Goal: Contribute content: Contribute content

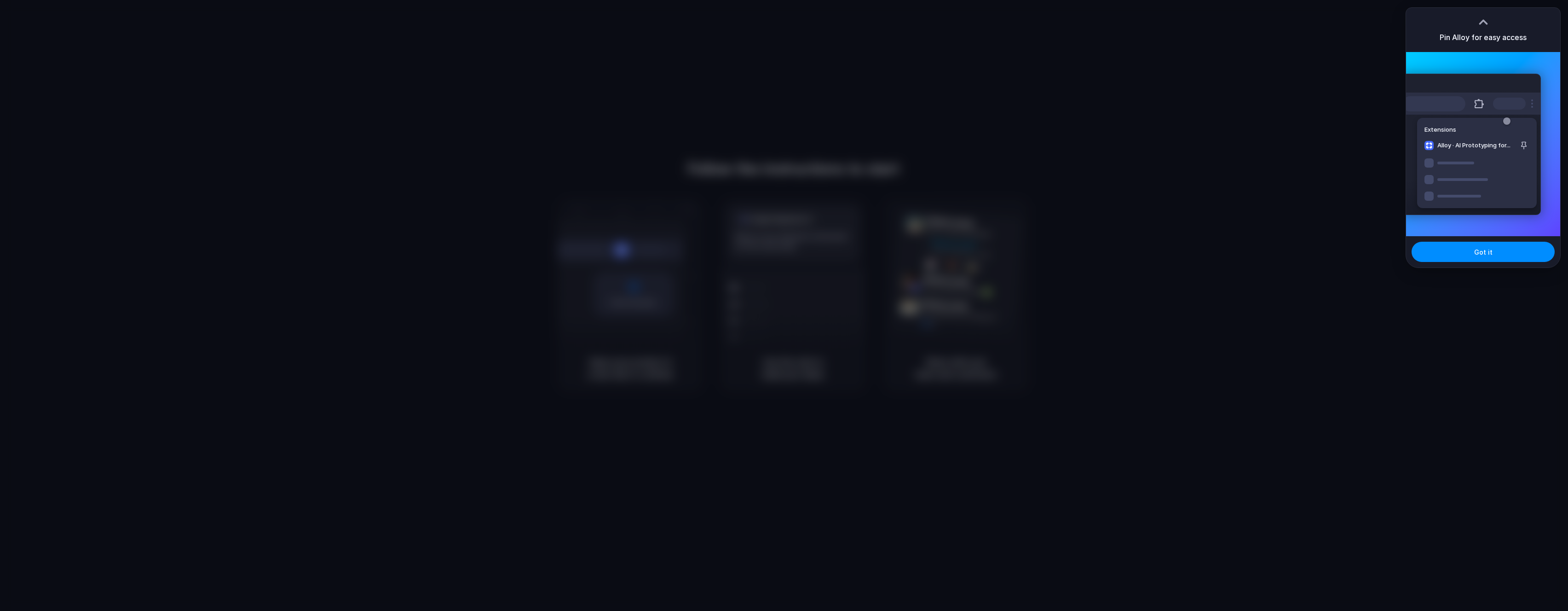
click at [1427, 186] on div "Extensions Alloy · AI Prototyping for..." at bounding box center [1471, 144] width 139 height 141
click at [1482, 251] on span "Got it" at bounding box center [1483, 252] width 18 height 10
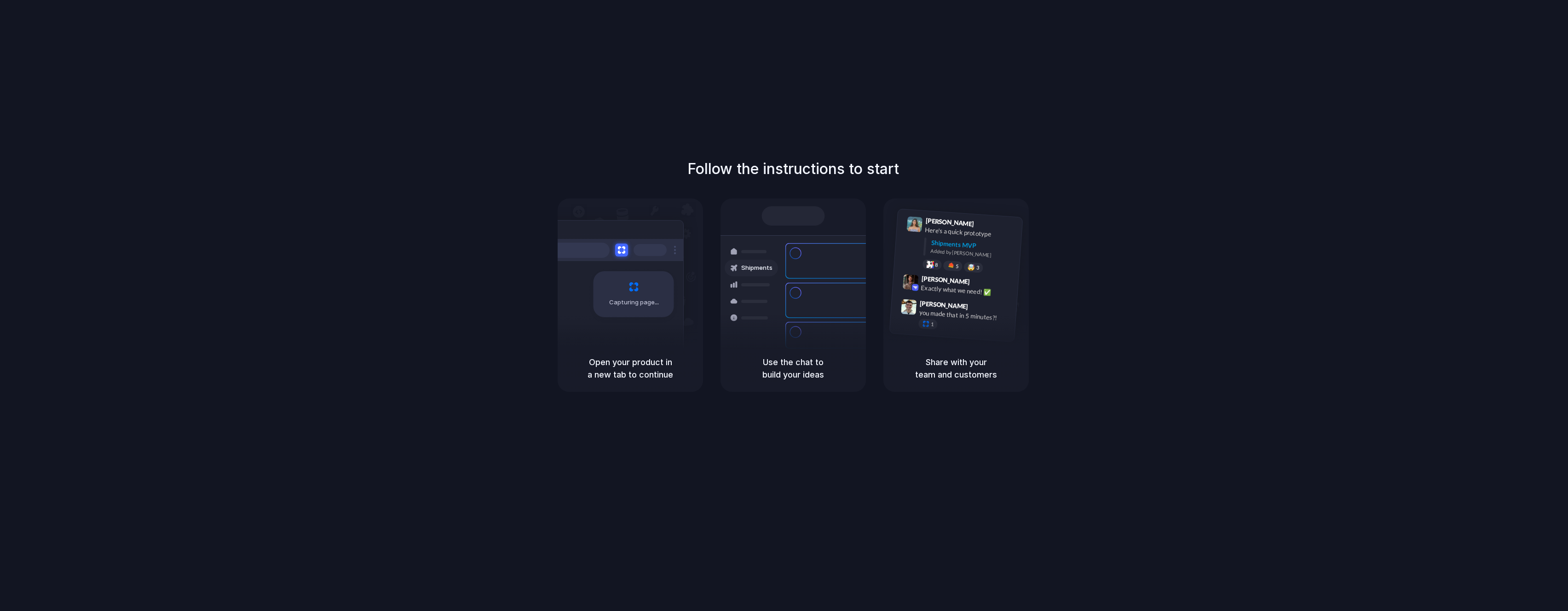
click at [784, 306] on div at bounding box center [784, 306] width 0 height 0
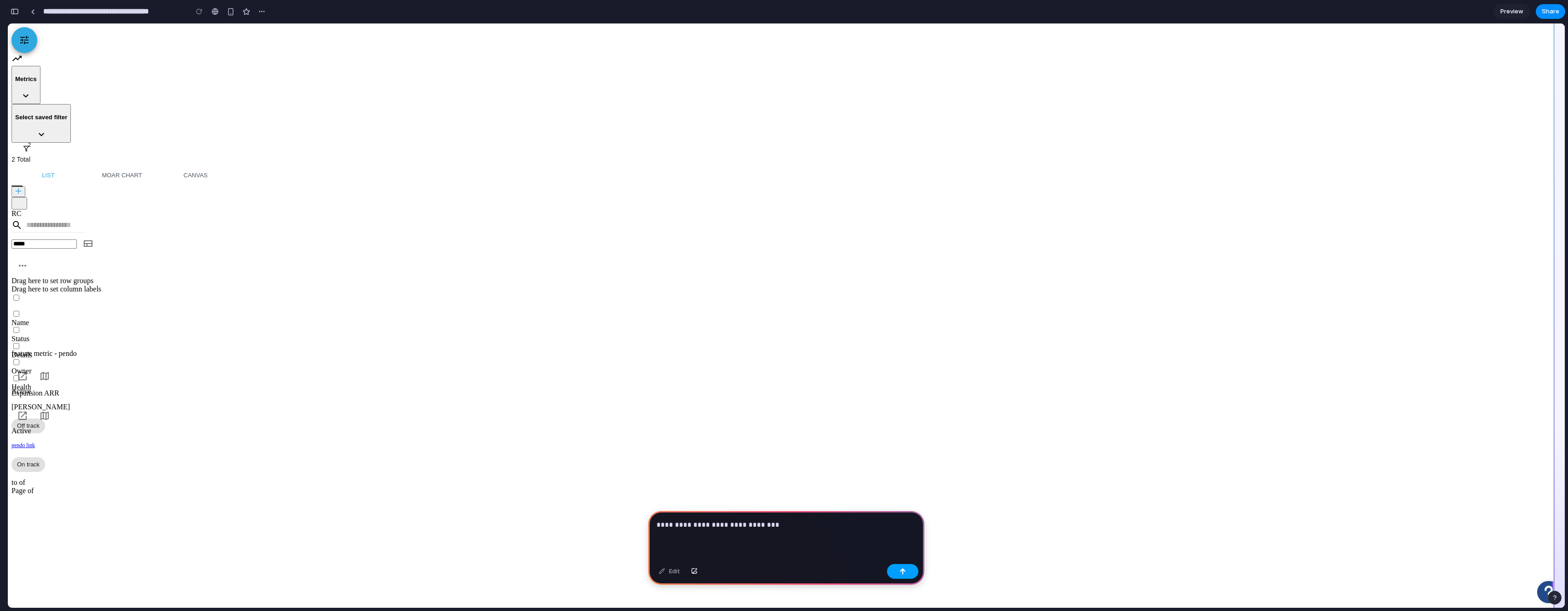
click at [906, 575] on button "button" at bounding box center [902, 571] width 31 height 15
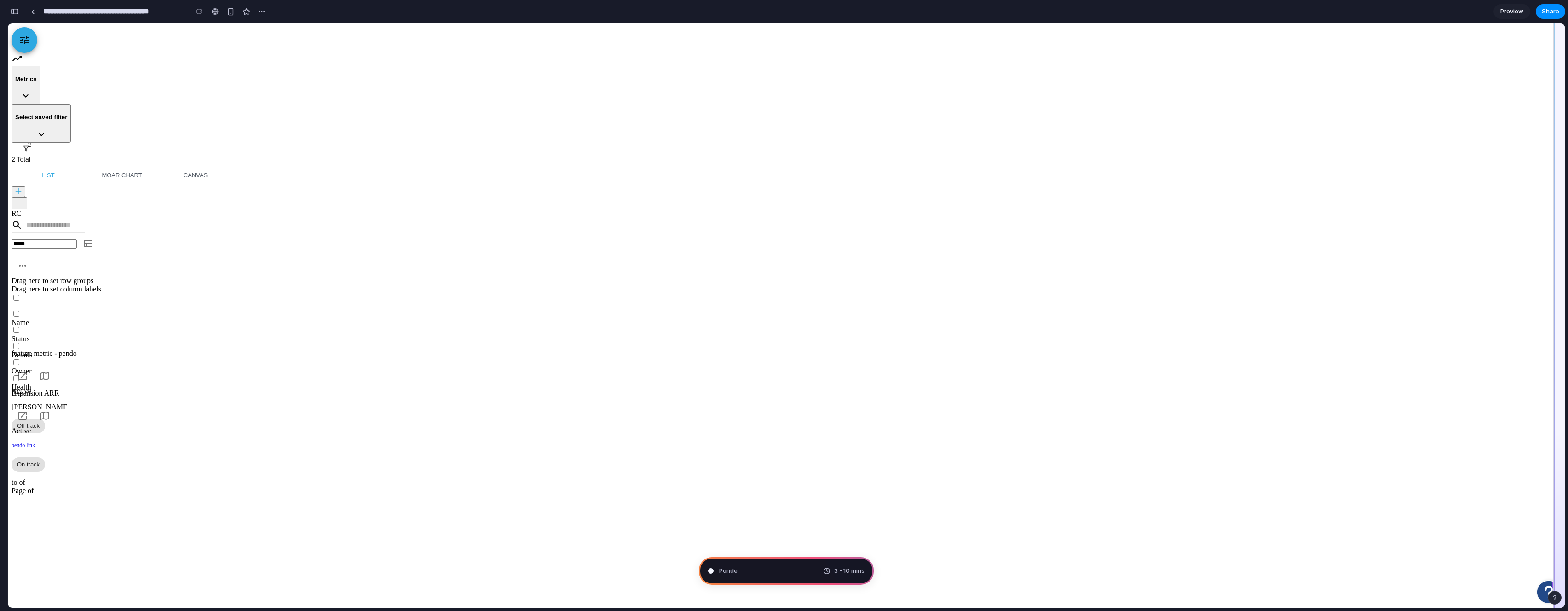
type input "**********"
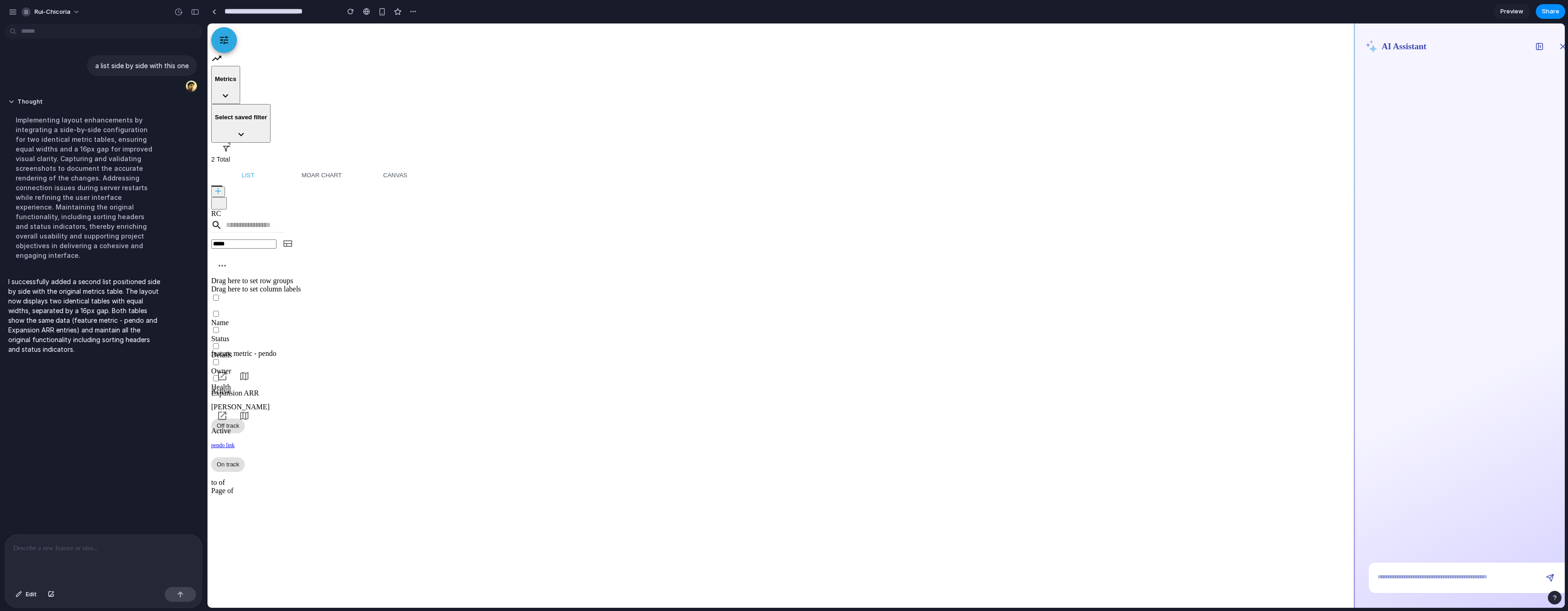
click at [119, 560] on div at bounding box center [103, 559] width 197 height 49
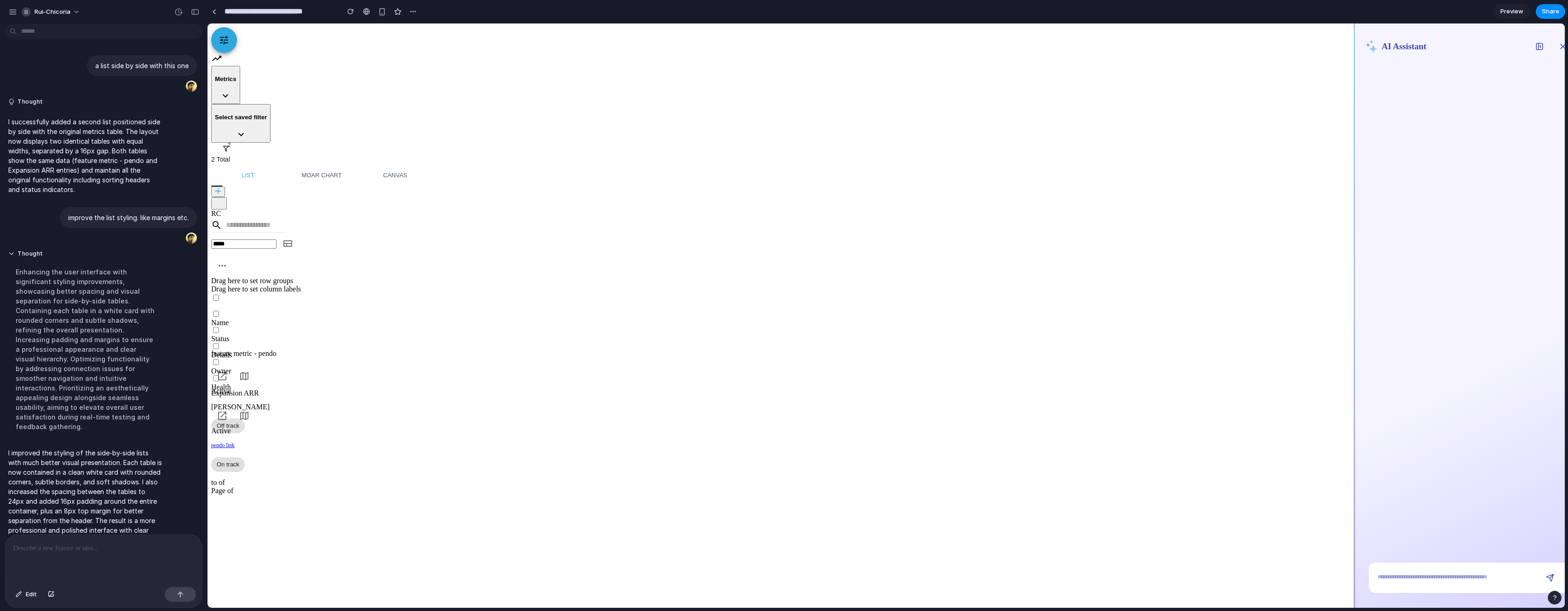
scroll to position [14, 0]
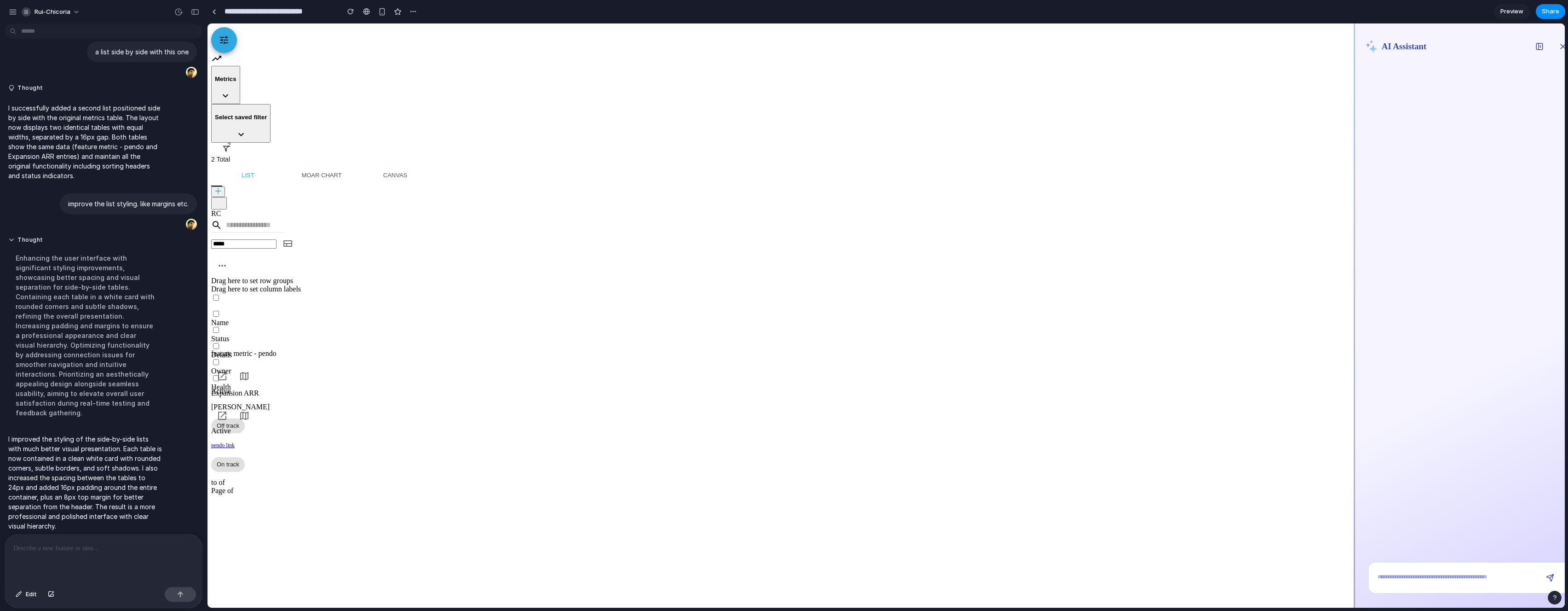
click at [74, 547] on p at bounding box center [102, 548] width 177 height 11
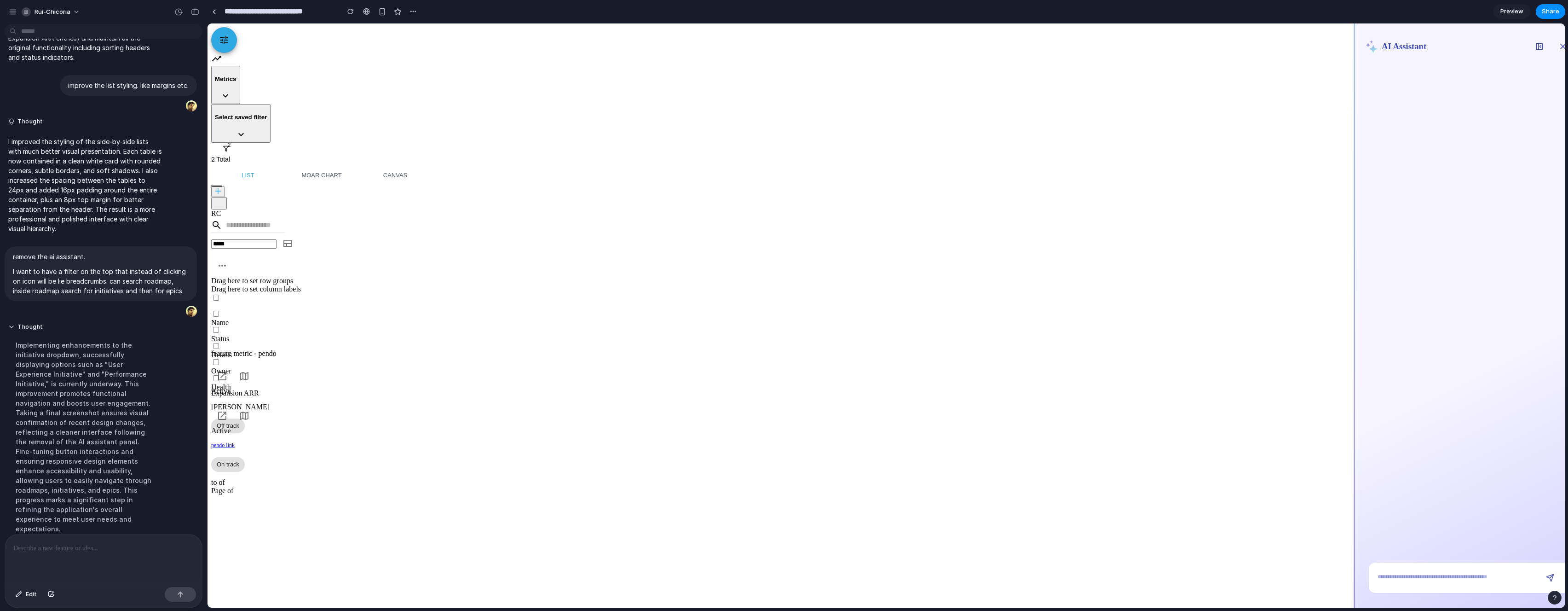
scroll to position [258, 0]
